Goal: Find specific page/section: Find specific page/section

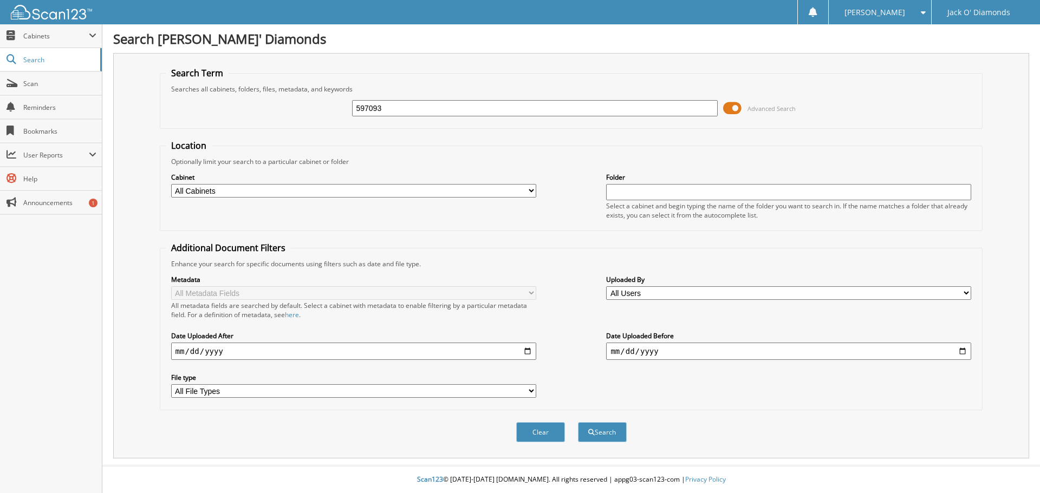
type input "597093"
click at [736, 107] on span at bounding box center [732, 108] width 18 height 16
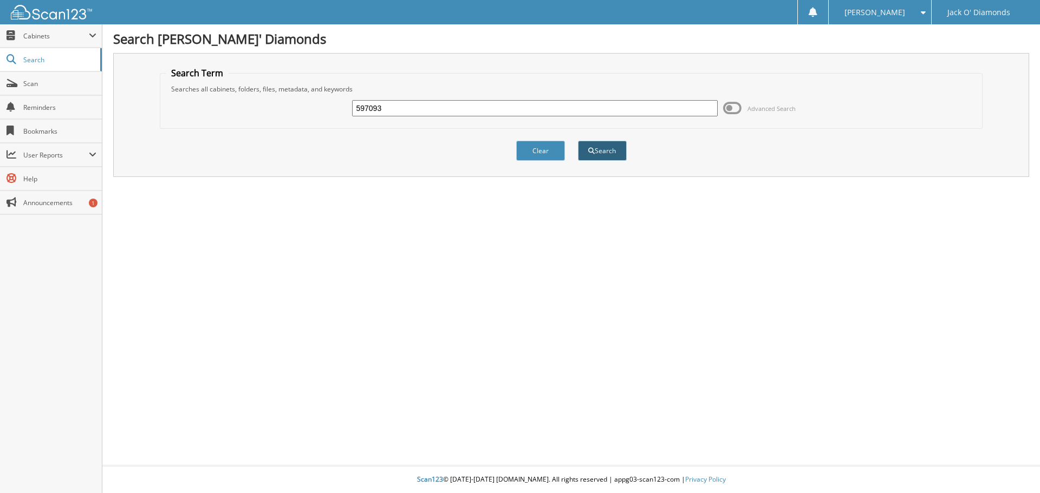
click at [593, 151] on span "submit" at bounding box center [591, 151] width 6 height 6
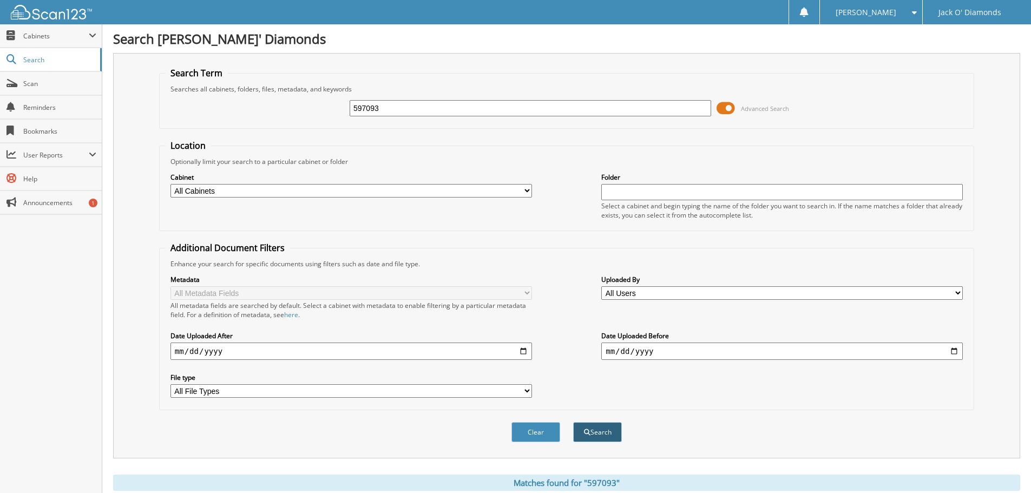
click at [597, 434] on button "Search" at bounding box center [597, 432] width 49 height 20
click at [728, 109] on span at bounding box center [726, 108] width 18 height 16
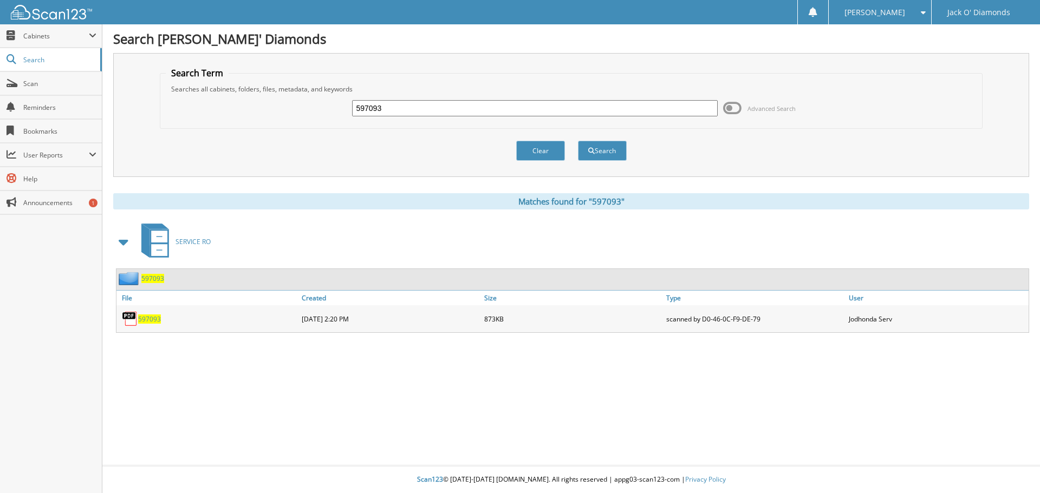
click at [144, 319] on span "597093" at bounding box center [149, 319] width 23 height 9
drag, startPoint x: 393, startPoint y: 108, endPoint x: 279, endPoint y: 112, distance: 114.3
click at [279, 112] on div "597093 Advanced Search" at bounding box center [571, 108] width 811 height 29
type input "593630"
click at [578, 141] on button "Search" at bounding box center [602, 151] width 49 height 20
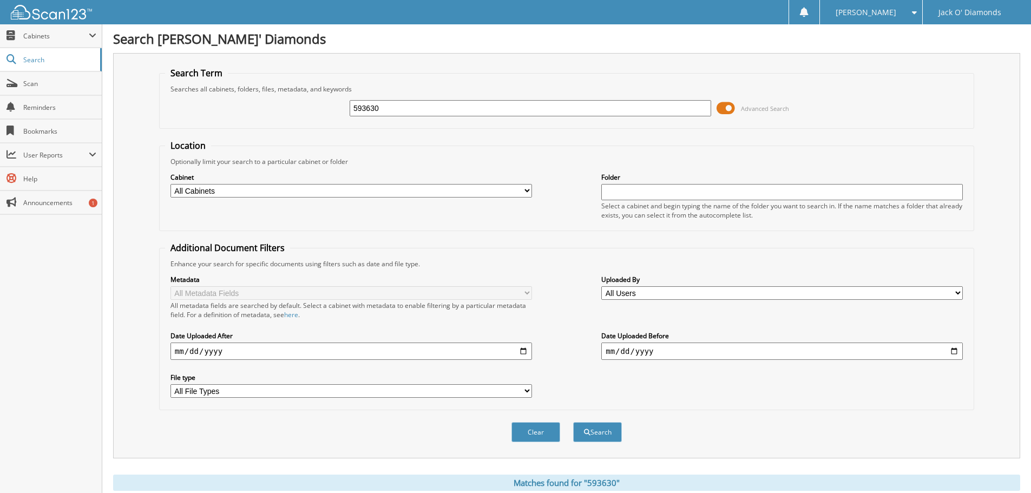
click at [726, 106] on span at bounding box center [726, 108] width 18 height 16
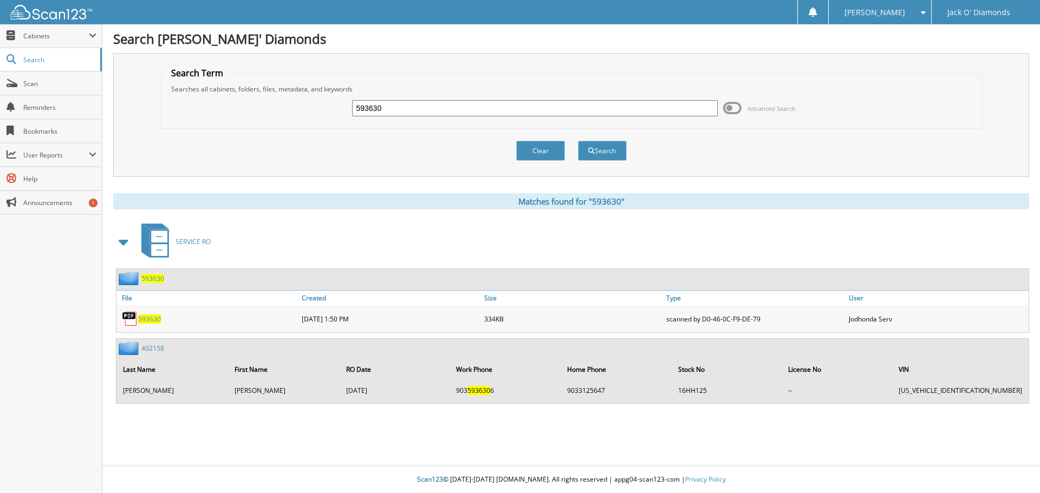
click at [156, 316] on span "593630" at bounding box center [149, 319] width 23 height 9
